Goal: Task Accomplishment & Management: Manage account settings

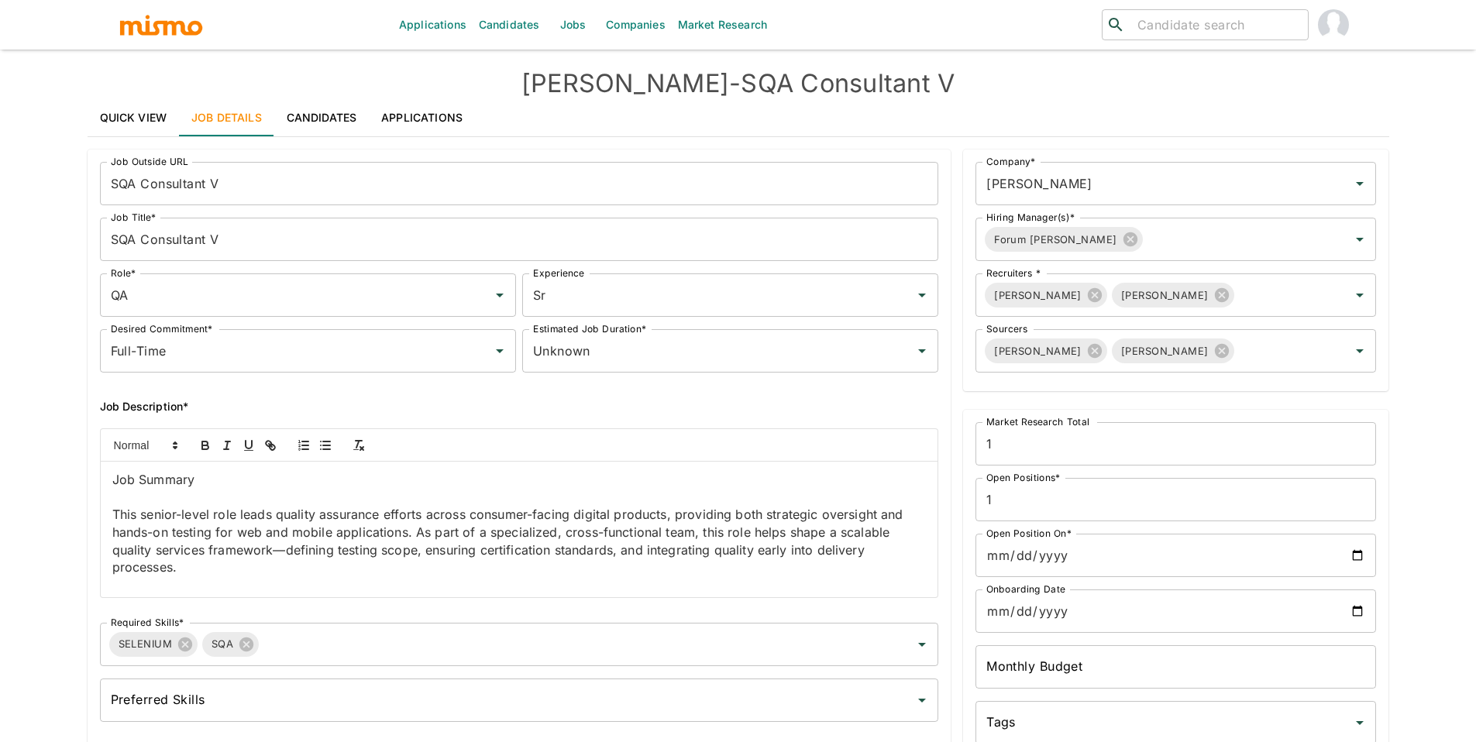
scroll to position [823, 0]
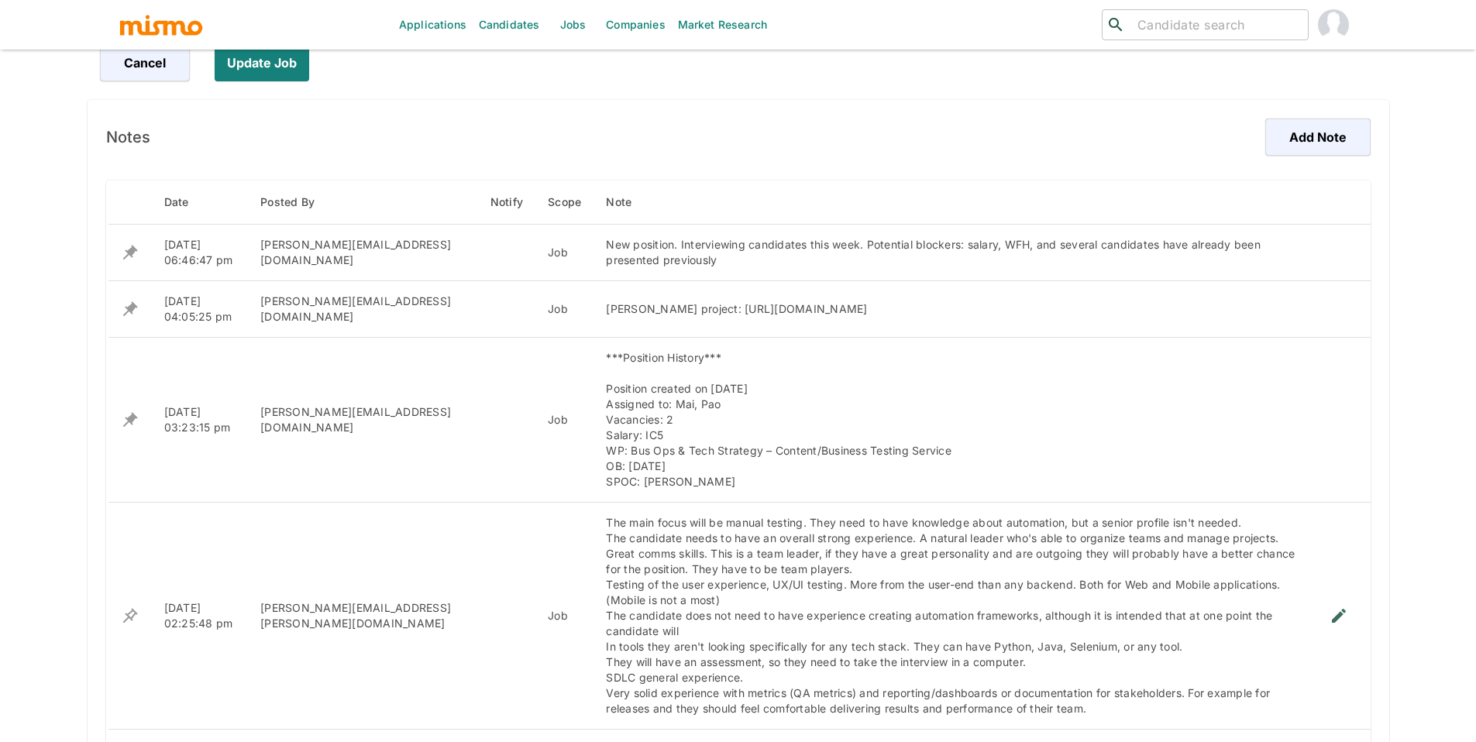
click at [575, 29] on link "Jobs" at bounding box center [573, 25] width 54 height 50
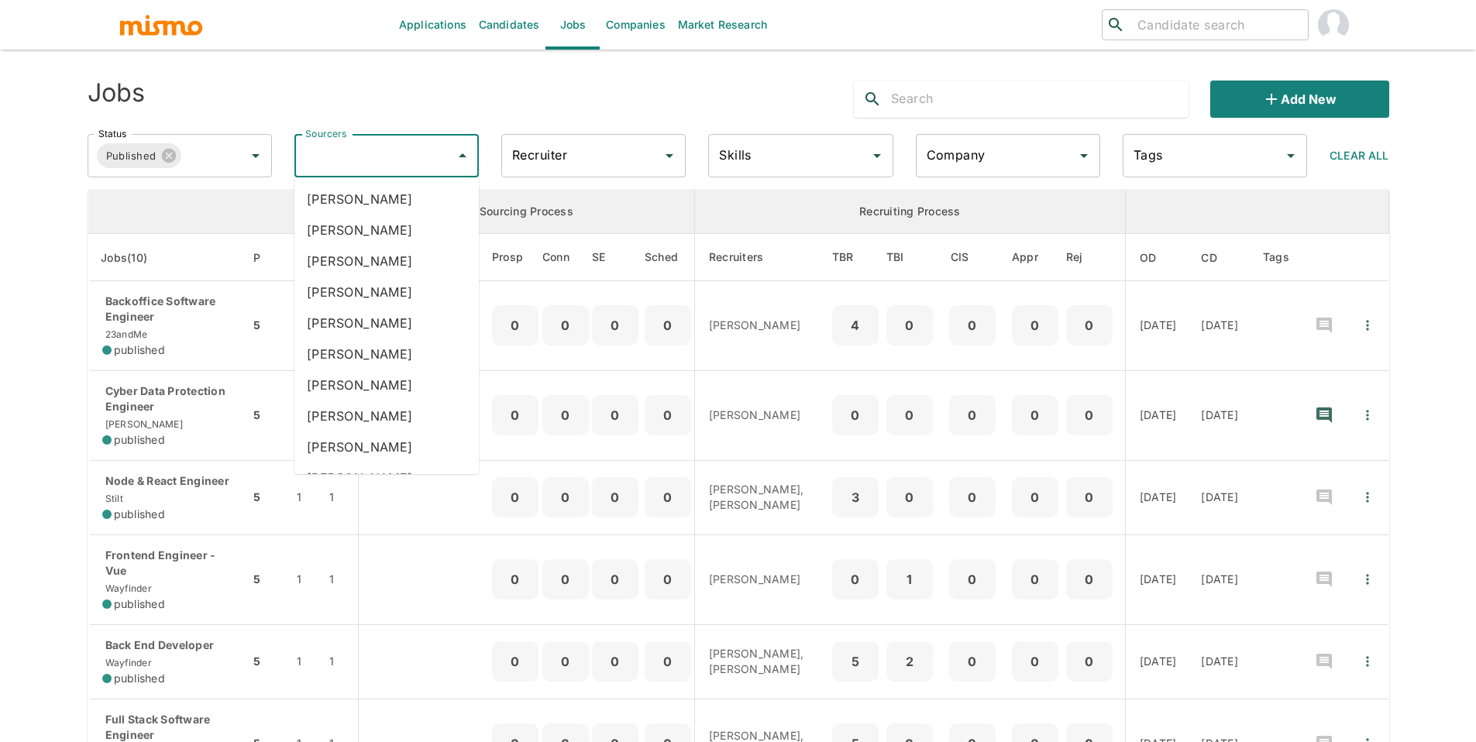
click at [371, 145] on input "Sourcers" at bounding box center [374, 155] width 147 height 29
type input "m"
click at [622, 163] on input "Recruiter" at bounding box center [581, 155] width 147 height 29
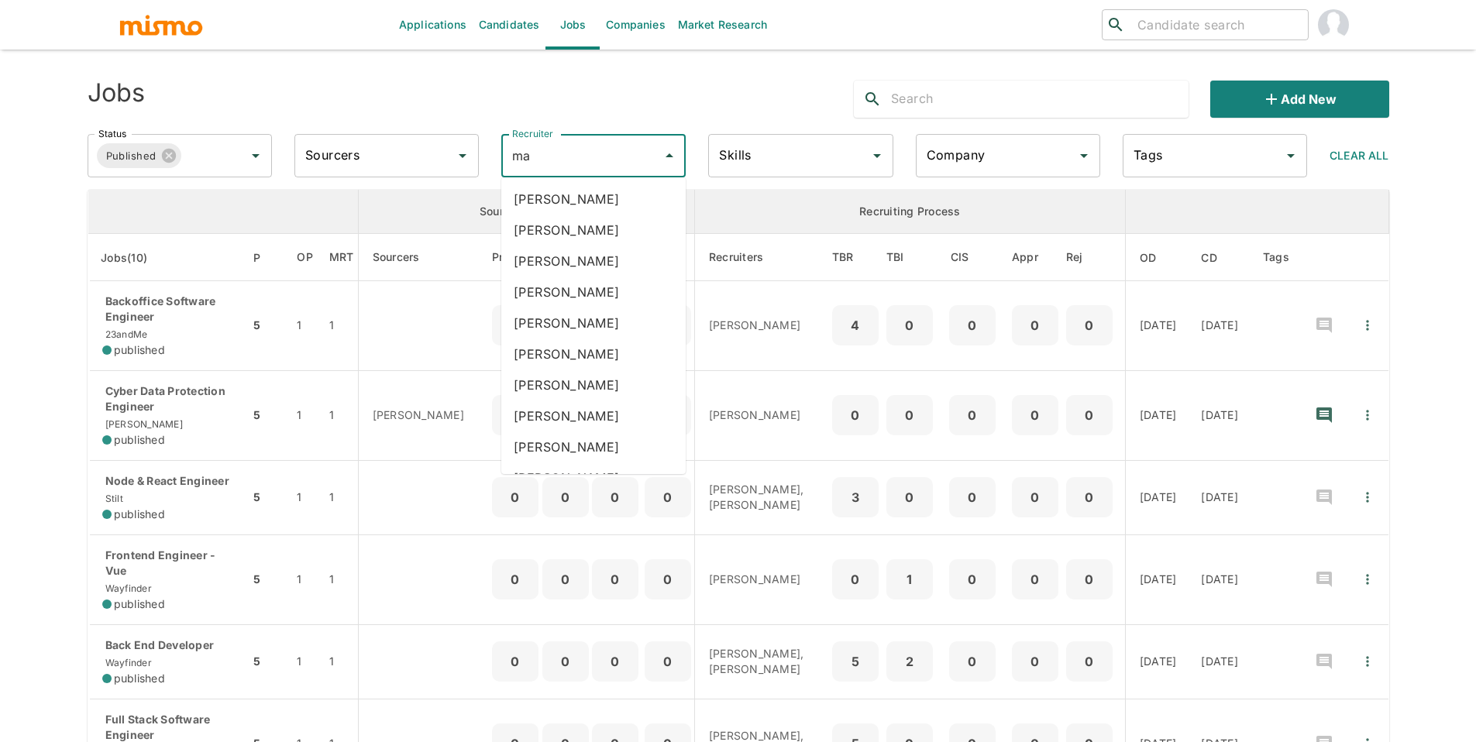
type input "mai"
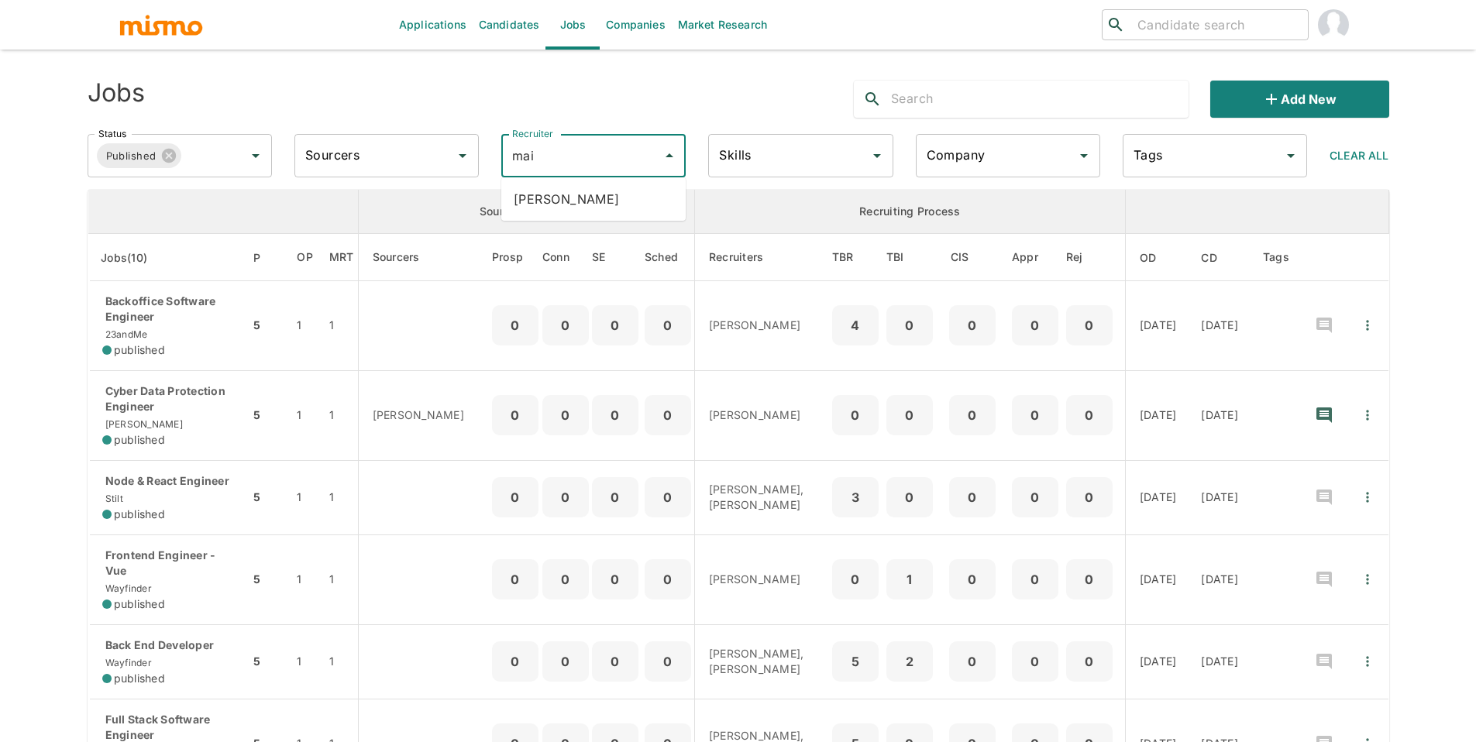
click at [609, 190] on li "[PERSON_NAME]" at bounding box center [593, 199] width 184 height 31
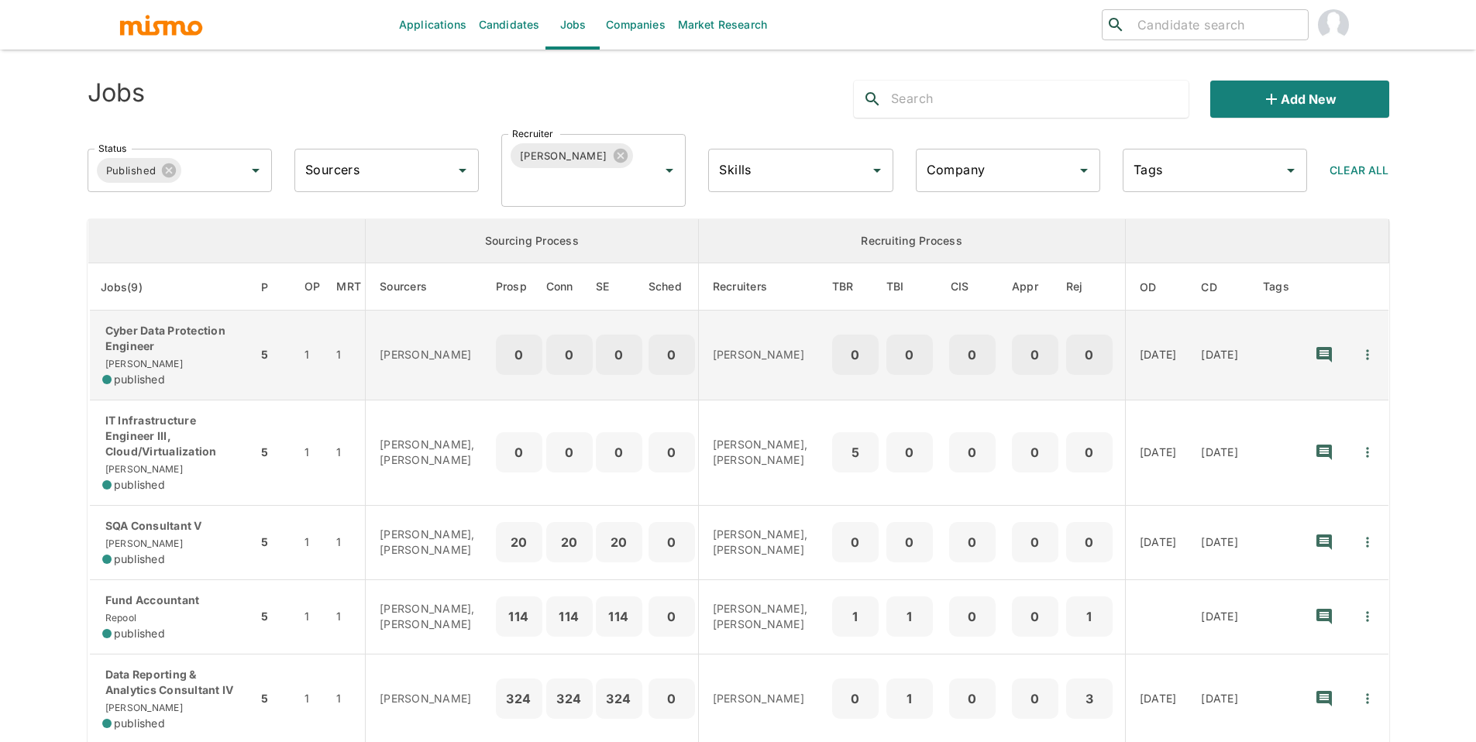
click at [188, 321] on td "Cyber Data Protection Engineer [PERSON_NAME] published" at bounding box center [172, 356] width 169 height 90
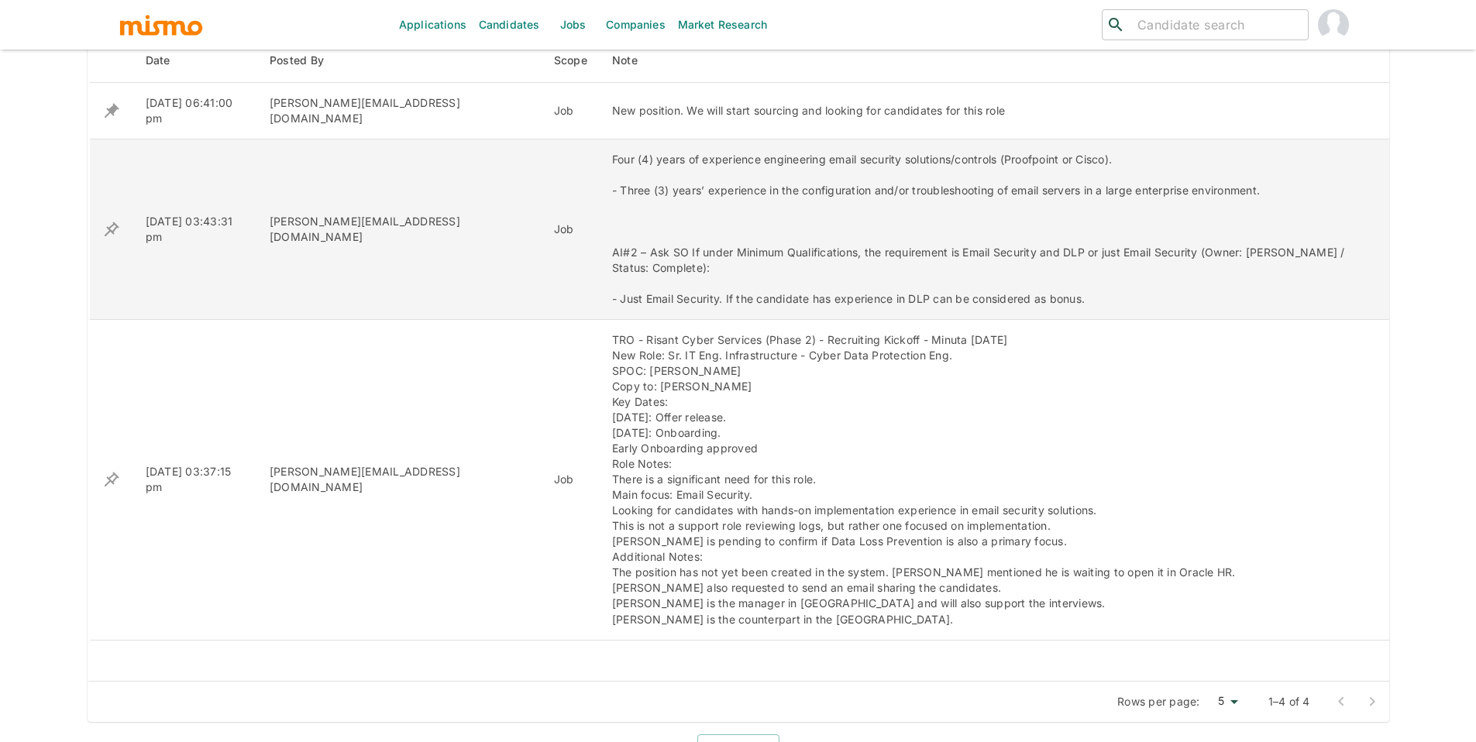
scroll to position [712, 0]
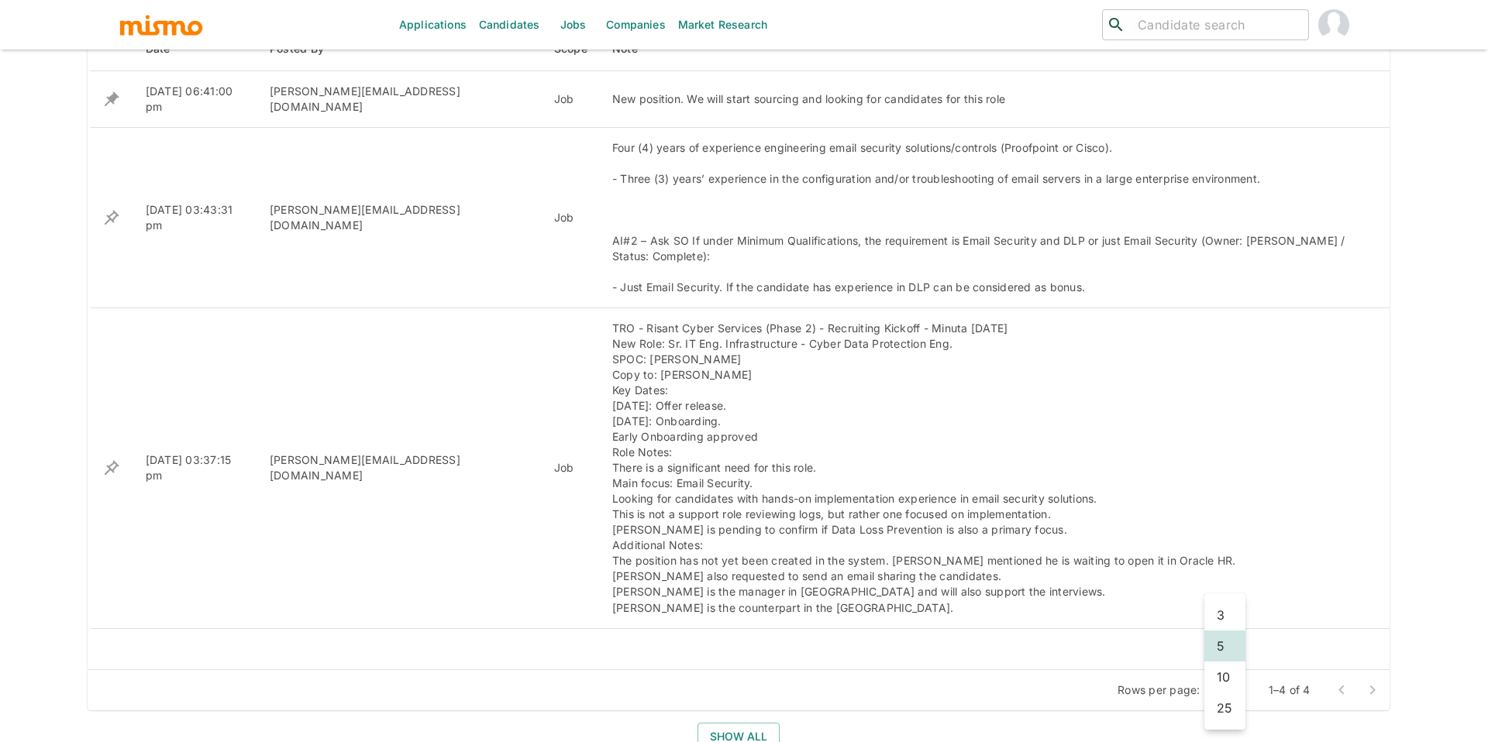
click at [1236, 674] on li "10" at bounding box center [1224, 677] width 41 height 31
type input "10"
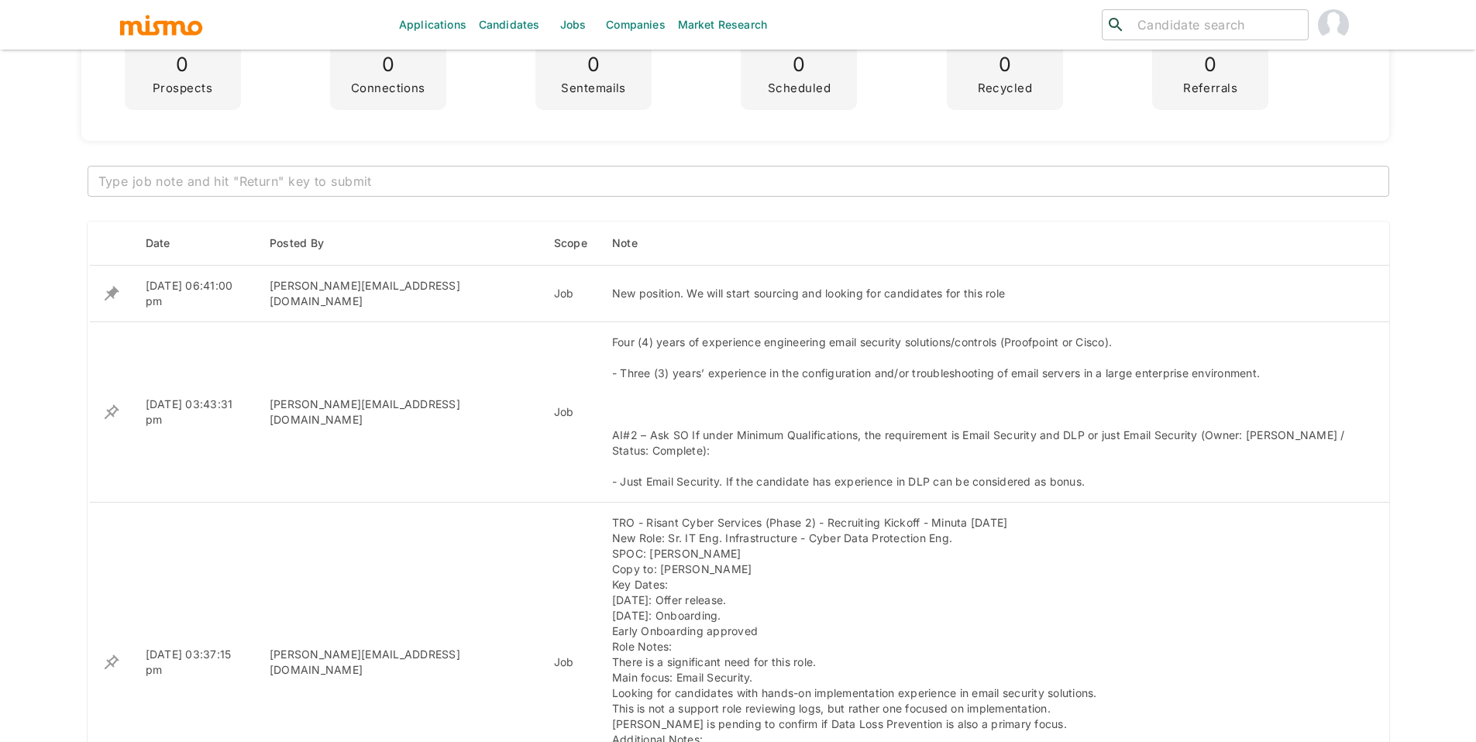
scroll to position [504, 0]
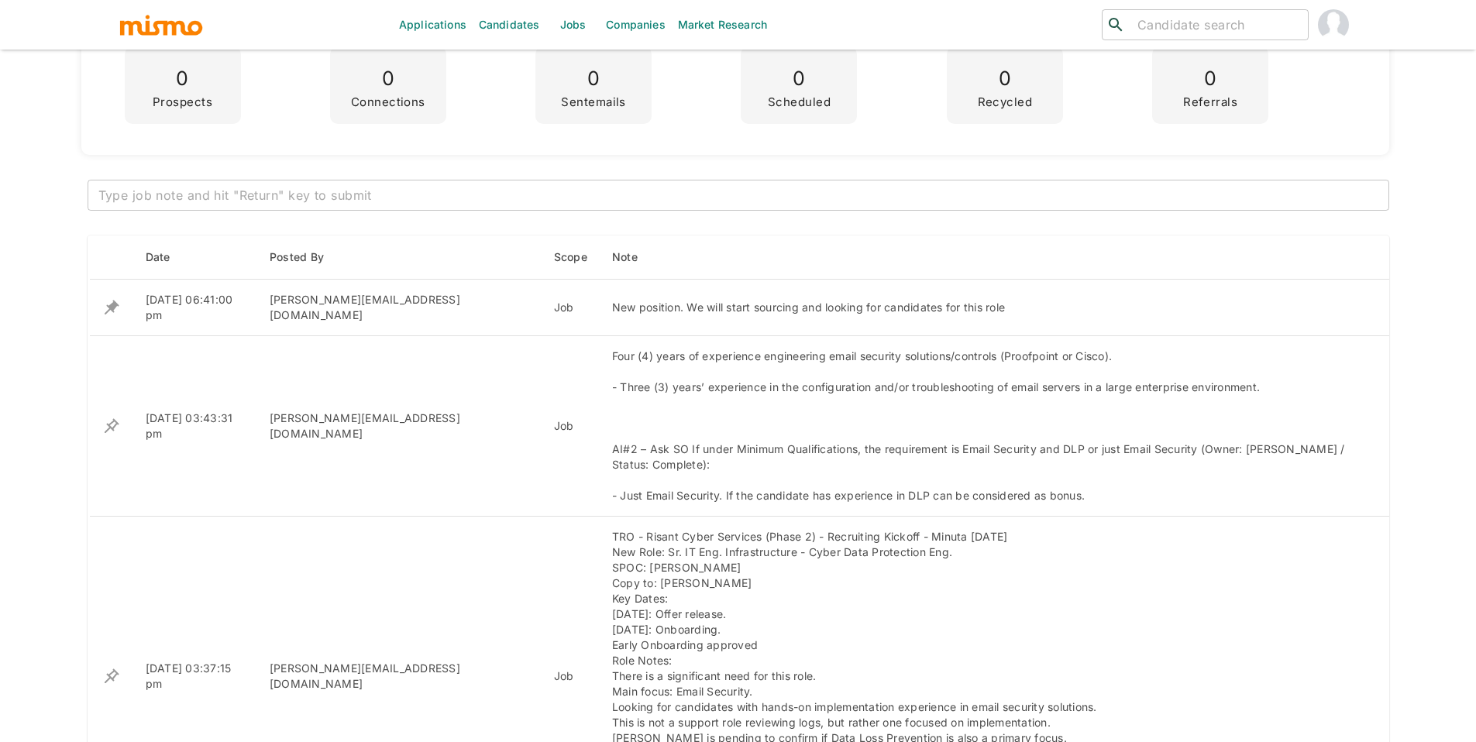
click at [769, 202] on textarea at bounding box center [738, 196] width 1280 height 18
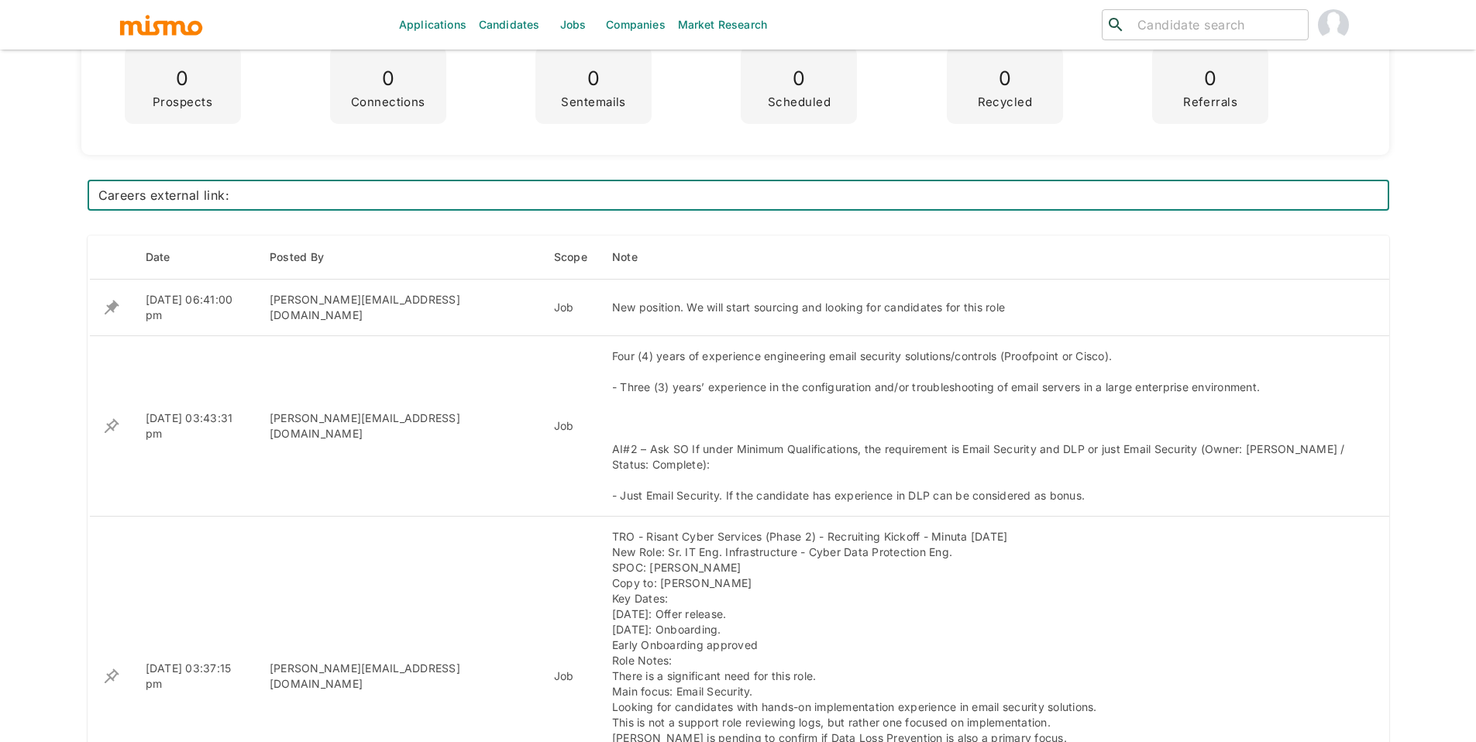
paste textarea "https://iazmqy.fa.ocs.oraclecloud.com/hcmUI/CandidateExperience/en/sites/CX_1/j…"
type textarea "Careers external link: https://iazmqy.fa.ocs.oraclecloud.com/hcmUI/CandidateExp…"
